Goal: Transaction & Acquisition: Purchase product/service

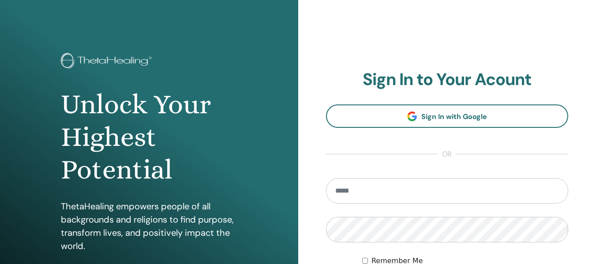
scroll to position [96, 0]
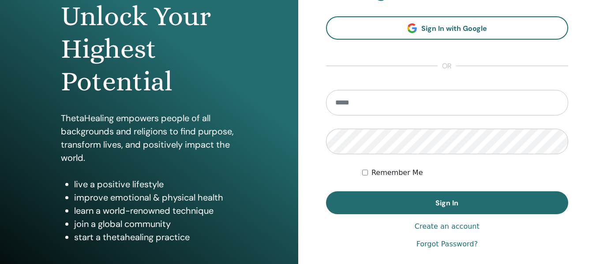
type input "**********"
click at [91, 140] on div "**********" at bounding box center [298, 115] width 596 height 423
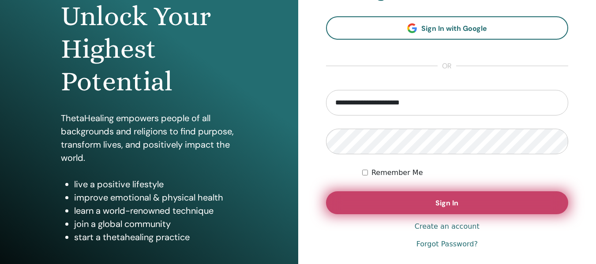
click at [390, 197] on button "Sign In" at bounding box center [447, 202] width 243 height 23
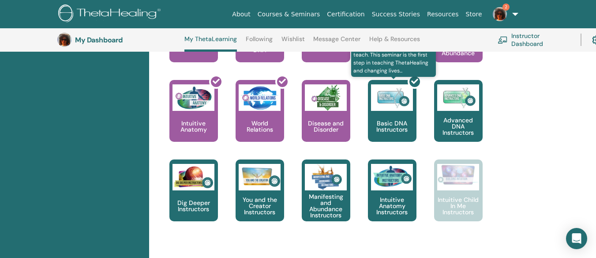
scroll to position [464, 0]
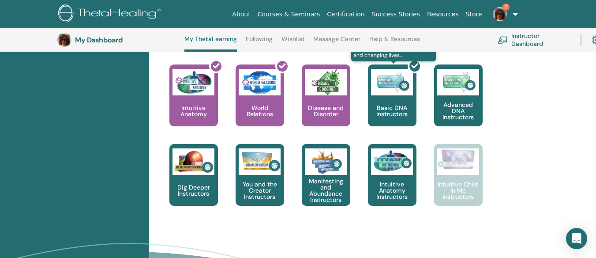
click at [396, 84] on div at bounding box center [397, 98] width 49 height 79
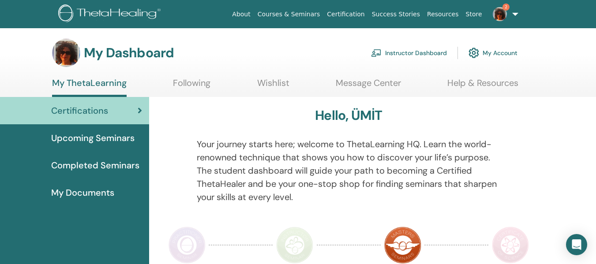
click at [432, 48] on link "Instructor Dashboard" at bounding box center [409, 52] width 76 height 19
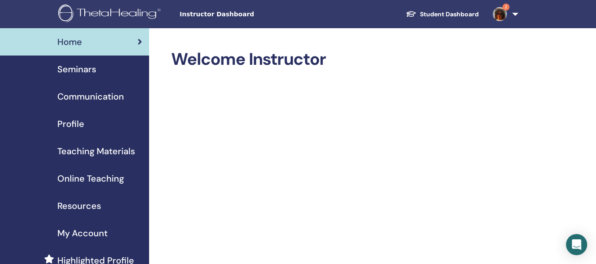
click at [89, 149] on span "Teaching Materials" at bounding box center [96, 151] width 78 height 13
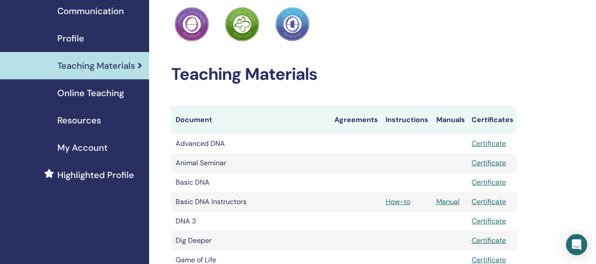
scroll to position [88, 0]
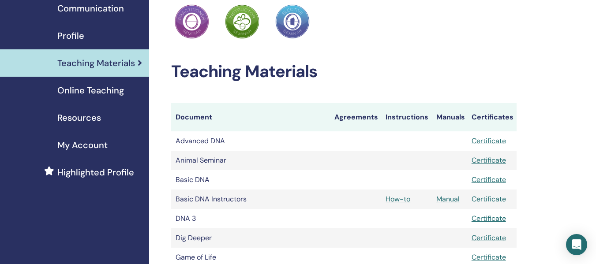
click at [487, 196] on link "Certificate" at bounding box center [488, 198] width 34 height 9
click at [98, 90] on span "Online Teaching" at bounding box center [90, 90] width 67 height 13
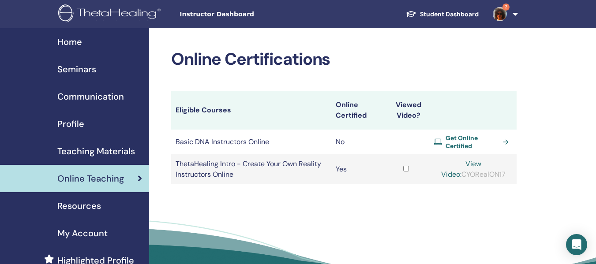
click at [461, 142] on span "Get Online Certified" at bounding box center [472, 142] width 54 height 16
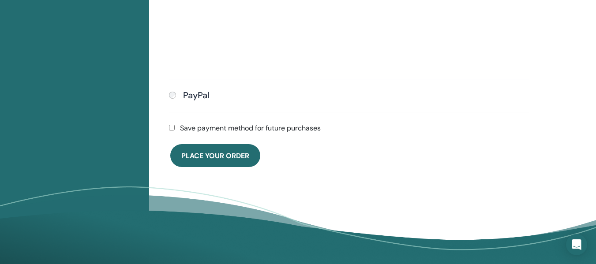
scroll to position [416, 0]
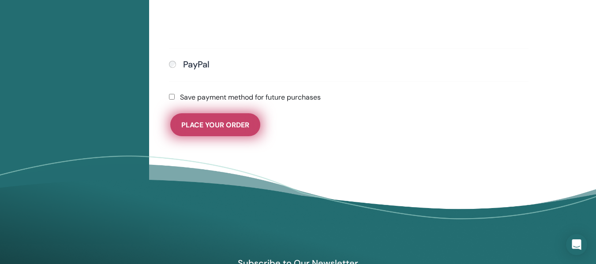
click at [228, 120] on button "Place Your Order" at bounding box center [215, 124] width 90 height 23
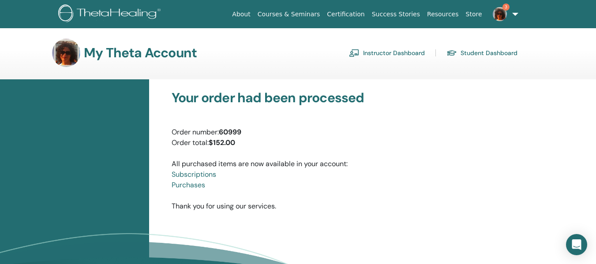
click at [370, 51] on link "Instructor Dashboard" at bounding box center [387, 53] width 76 height 14
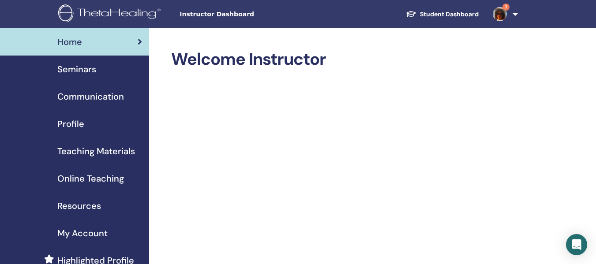
click at [107, 175] on span "Online Teaching" at bounding box center [90, 178] width 67 height 13
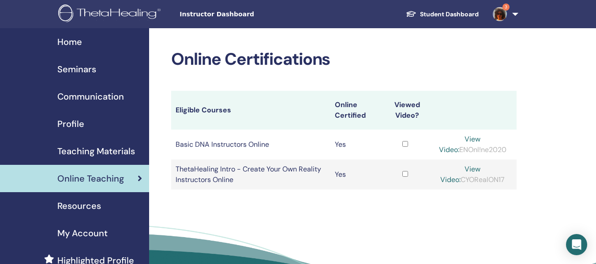
click at [465, 139] on link "View Video:" at bounding box center [460, 144] width 42 height 20
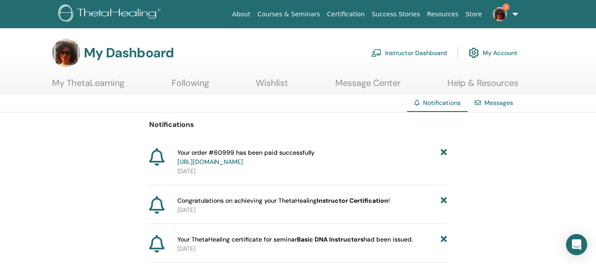
click at [239, 201] on span "Congratulations on achieving your ThetaHealing Instructor Certification !" at bounding box center [283, 200] width 213 height 9
click at [378, 202] on b "Instructor Certification" at bounding box center [352, 201] width 71 height 8
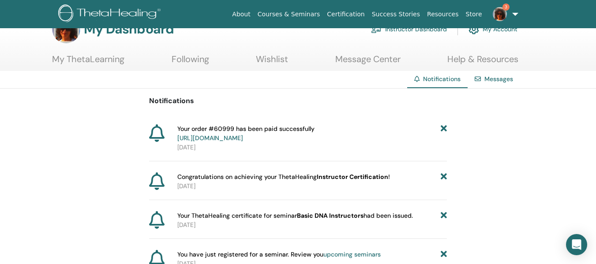
scroll to position [44, 0]
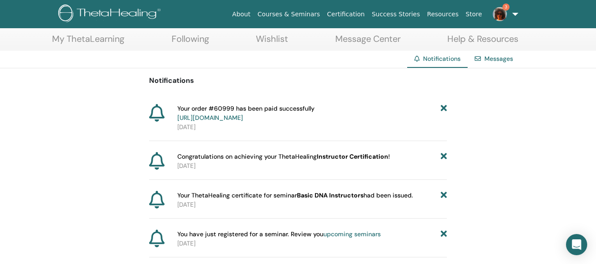
click at [326, 192] on b "Basic DNA Instructors" at bounding box center [330, 195] width 67 height 8
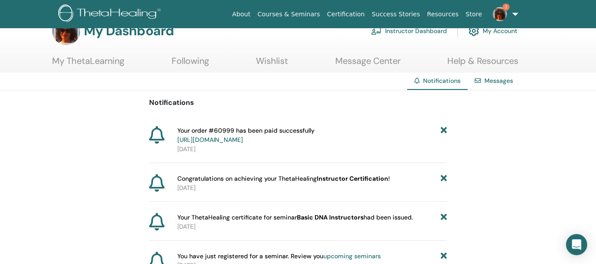
scroll to position [0, 0]
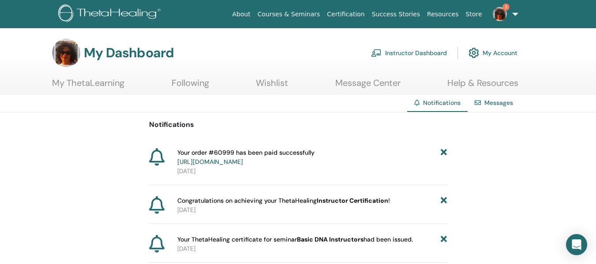
click at [425, 56] on link "Instructor Dashboard" at bounding box center [409, 52] width 76 height 19
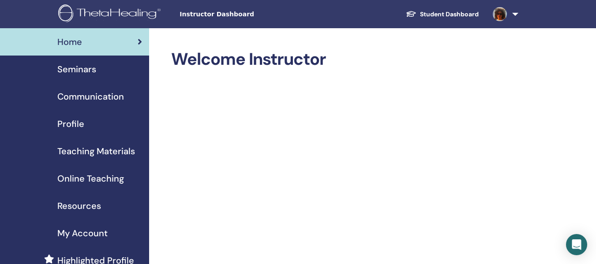
click at [108, 148] on span "Teaching Materials" at bounding box center [96, 151] width 78 height 13
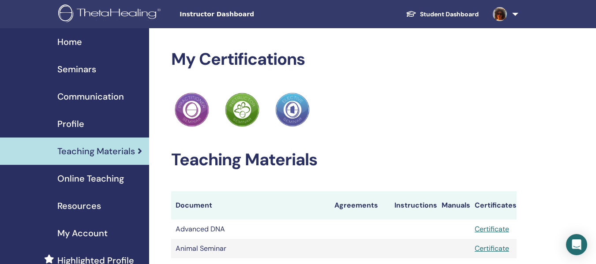
click at [102, 175] on span "Online Teaching" at bounding box center [90, 178] width 67 height 13
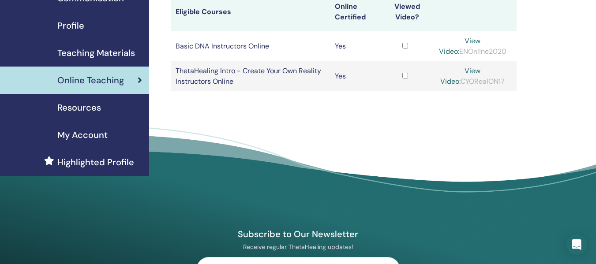
scroll to position [88, 0]
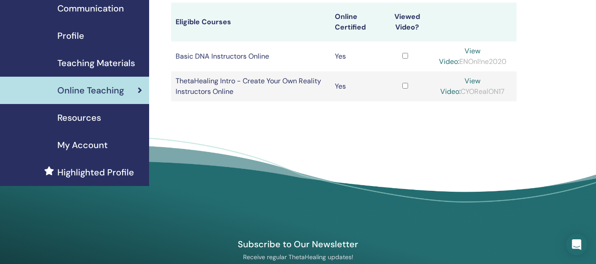
click at [65, 143] on span "My Account" at bounding box center [82, 144] width 50 height 13
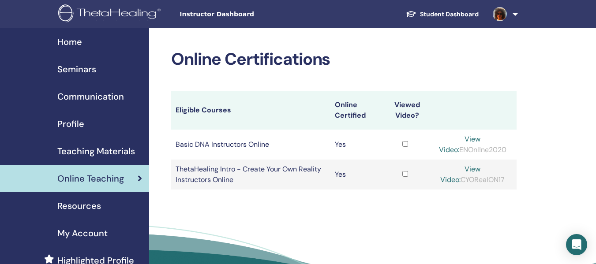
scroll to position [88, 0]
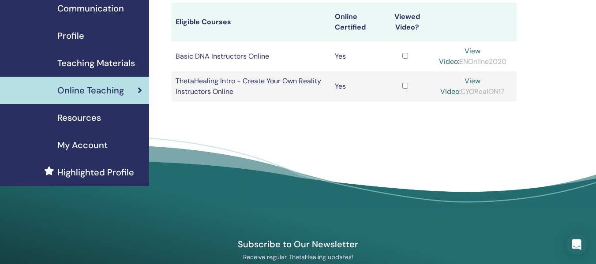
click at [466, 52] on link "View Video:" at bounding box center [460, 56] width 42 height 20
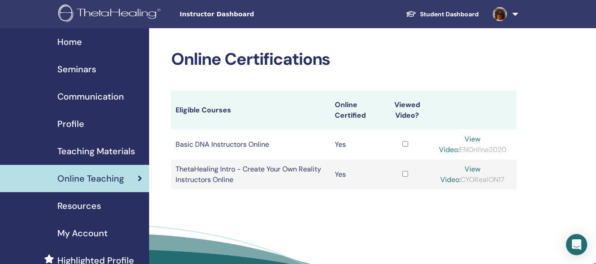
scroll to position [88, 0]
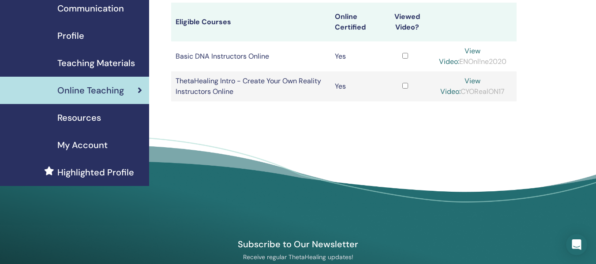
click at [466, 85] on link "View Video:" at bounding box center [460, 86] width 40 height 20
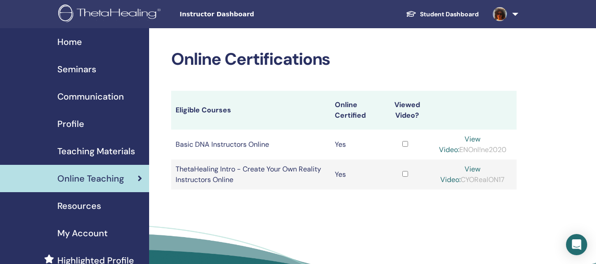
scroll to position [88, 0]
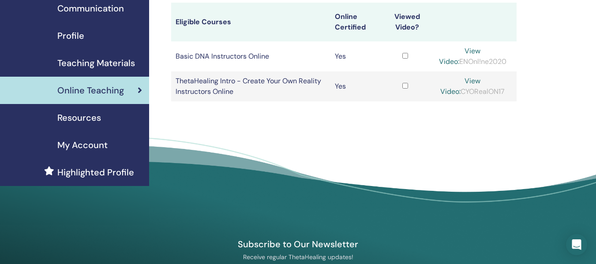
click at [346, 52] on td "Yes" at bounding box center [355, 56] width 51 height 30
click at [344, 89] on td "Yes" at bounding box center [355, 86] width 51 height 30
click at [458, 52] on link "View Video:" at bounding box center [460, 56] width 42 height 20
